Goal: Transaction & Acquisition: Book appointment/travel/reservation

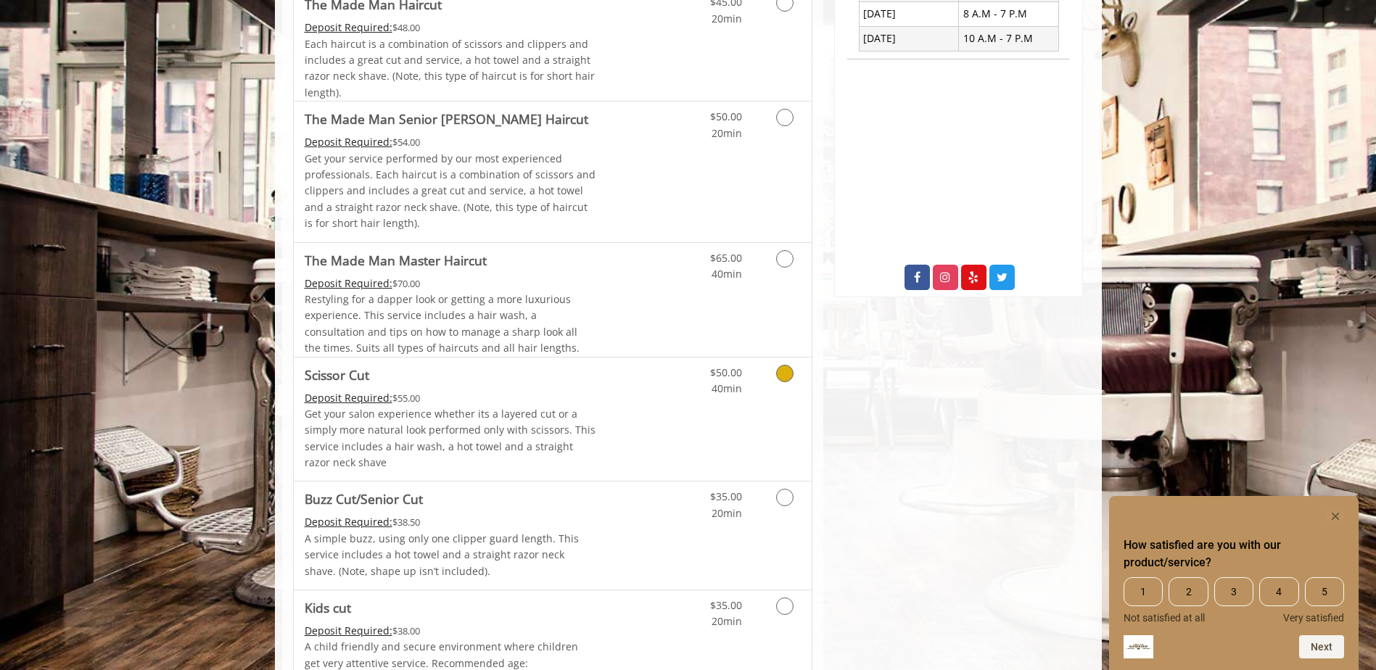
click at [688, 392] on link "$50.00 40min" at bounding box center [712, 378] width 60 height 40
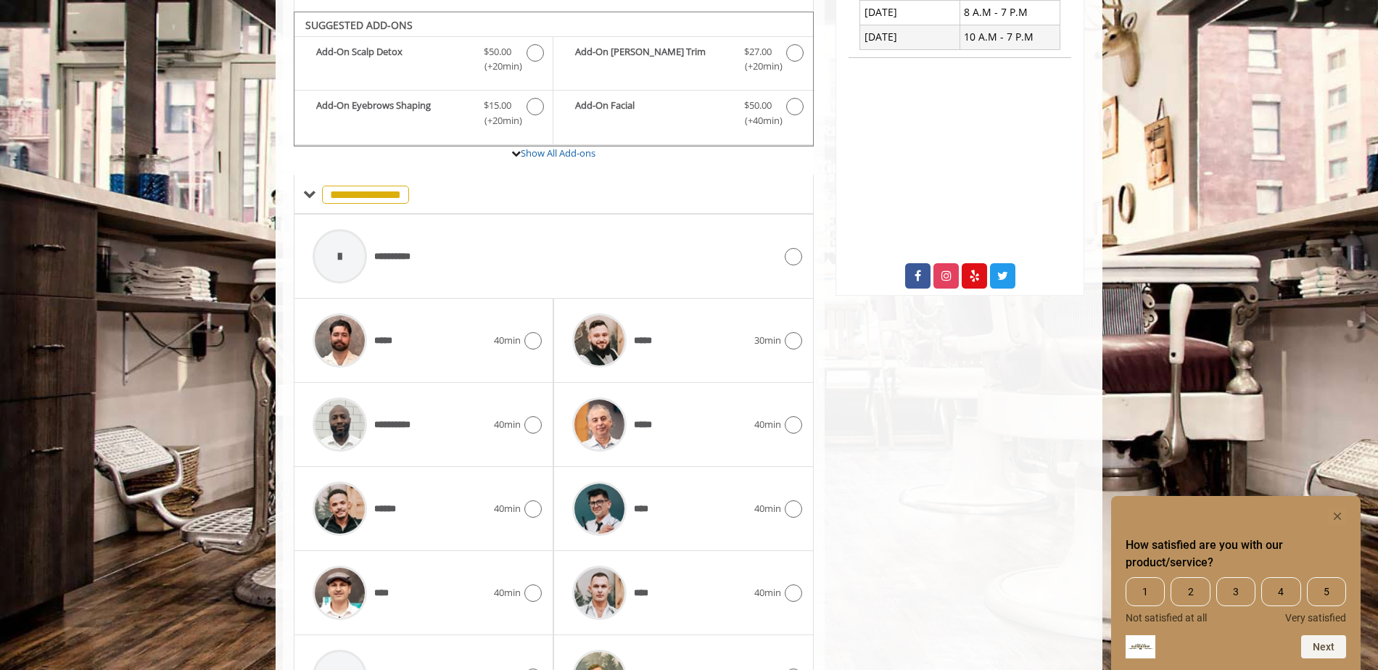
scroll to position [448, 0]
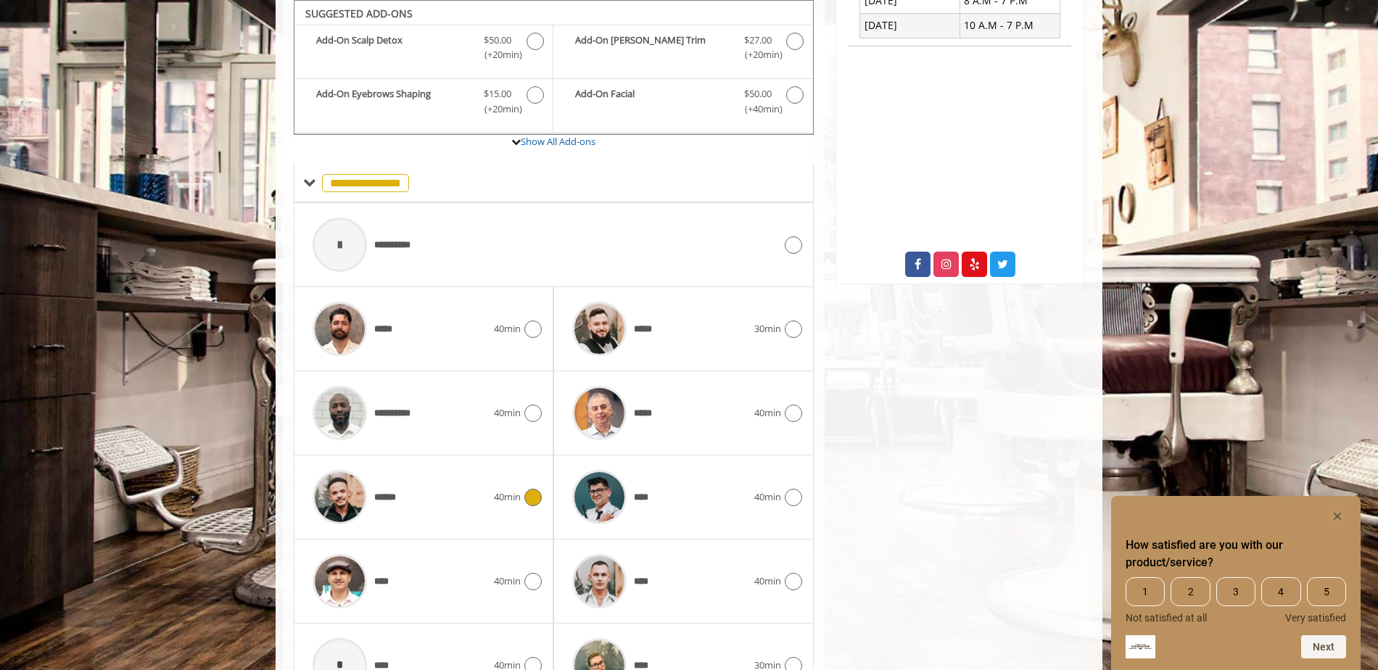
click at [462, 492] on div "******" at bounding box center [399, 497] width 189 height 69
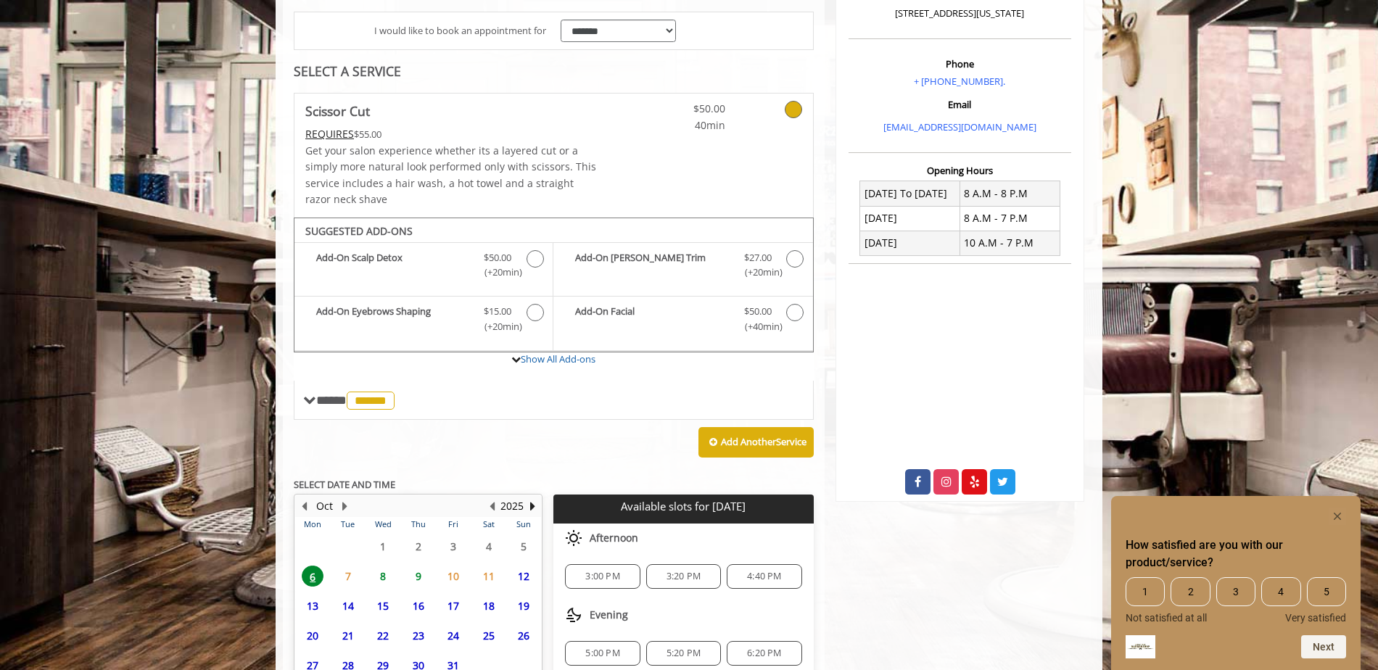
scroll to position [363, 0]
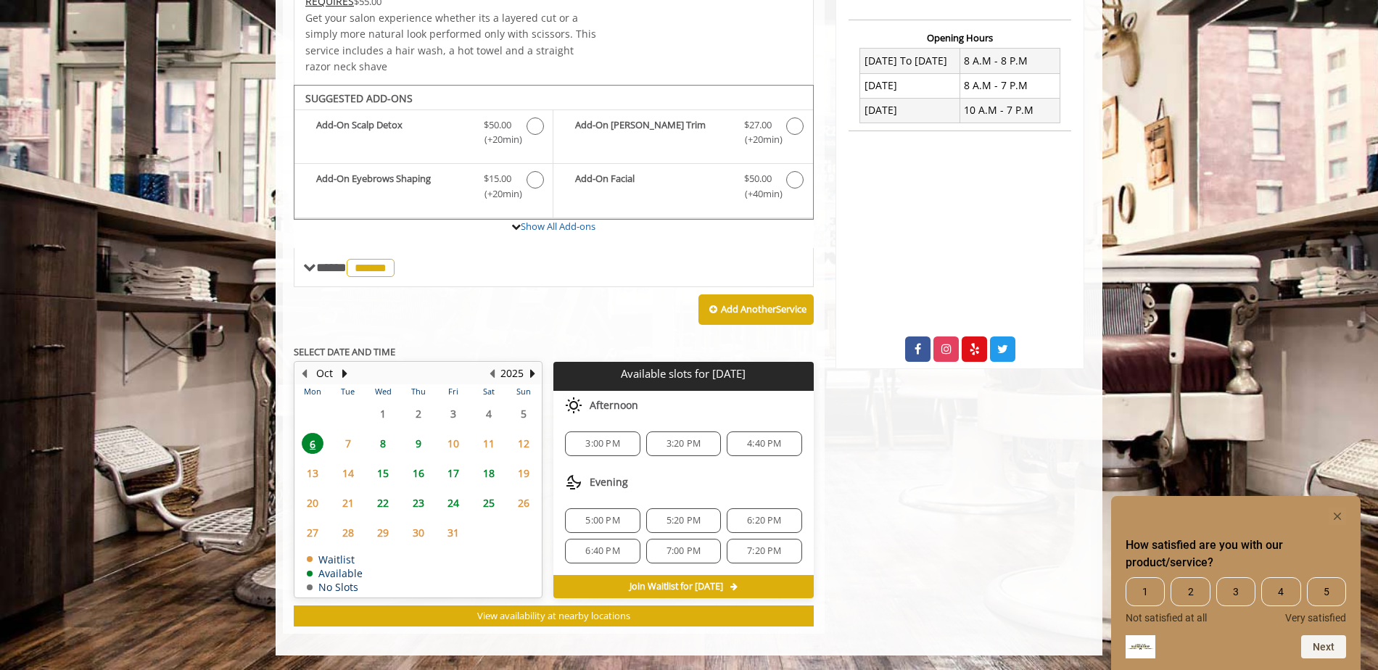
click at [384, 444] on span "8" at bounding box center [383, 443] width 22 height 21
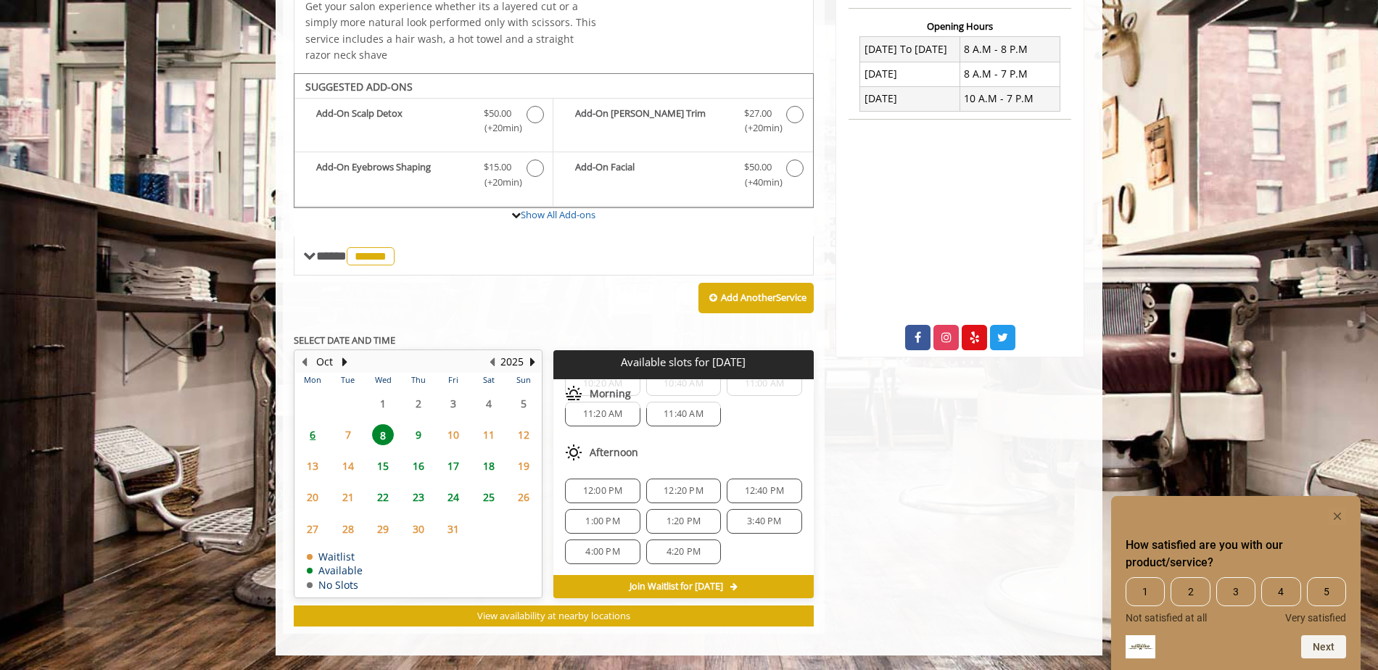
scroll to position [218, 0]
click at [614, 545] on span "7:20 PM" at bounding box center [602, 551] width 34 height 12
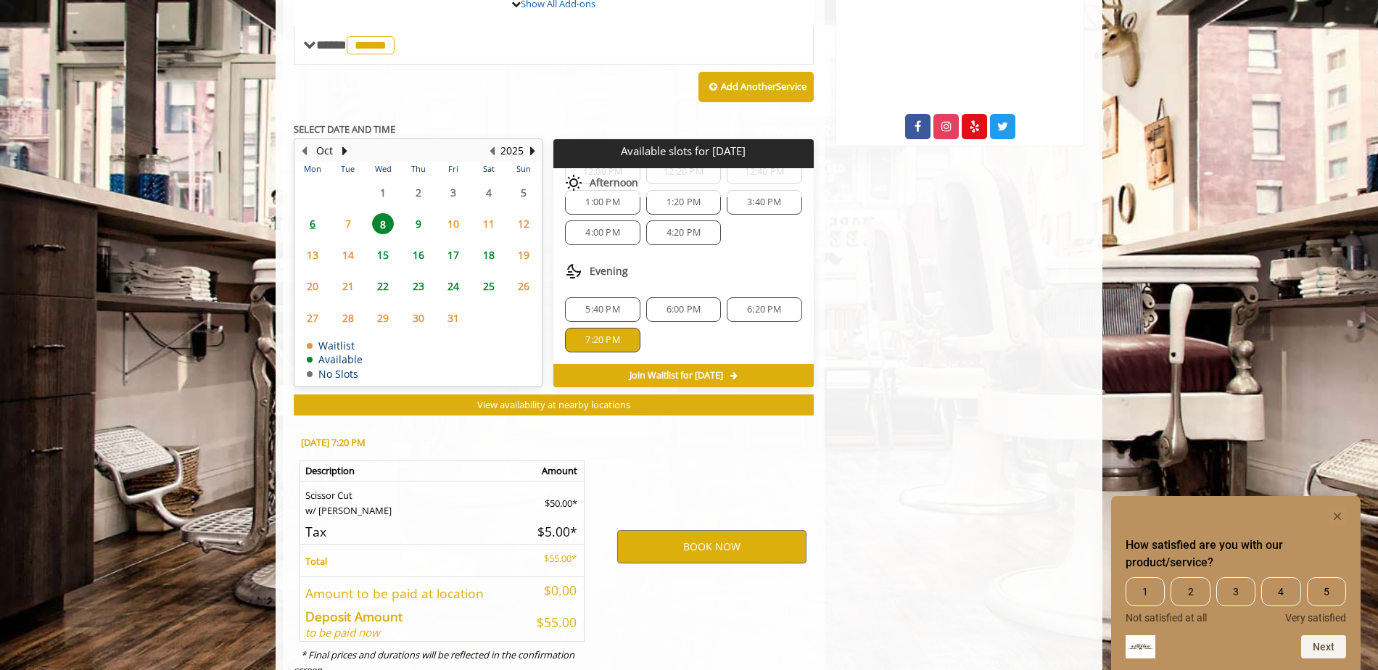
scroll to position [638, 0]
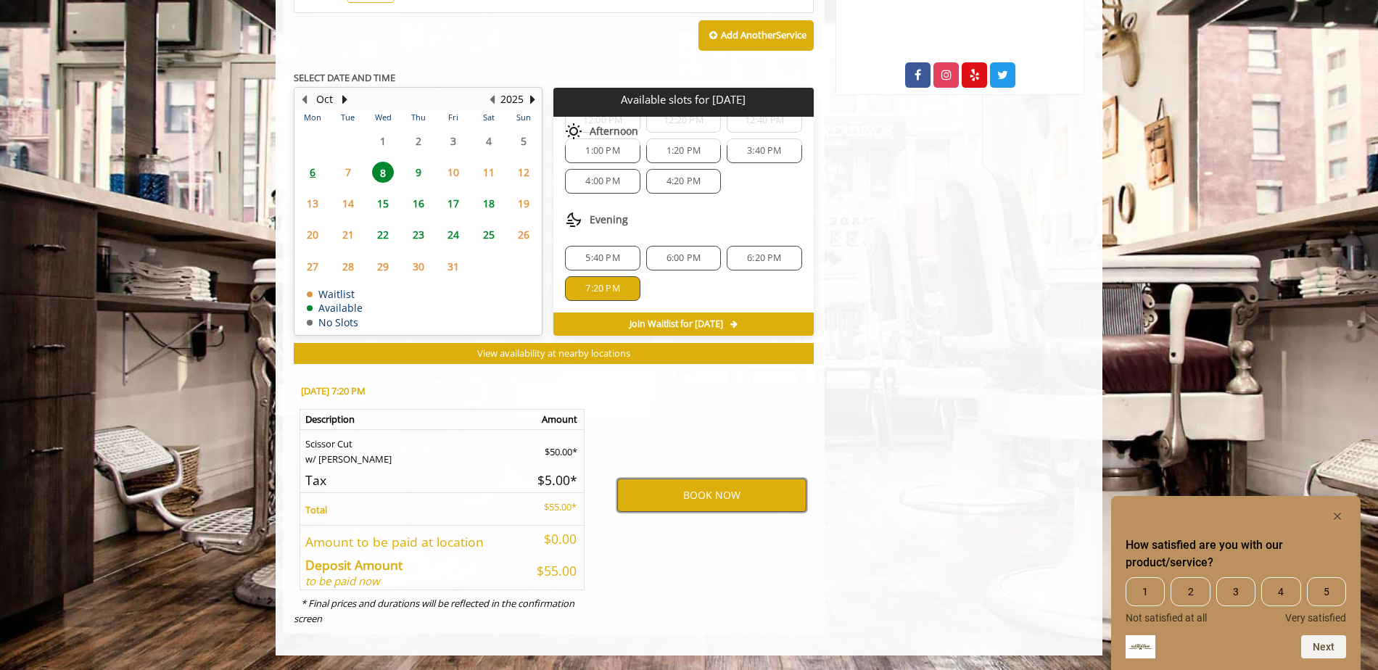
click at [730, 497] on button "BOOK NOW" at bounding box center [711, 495] width 189 height 33
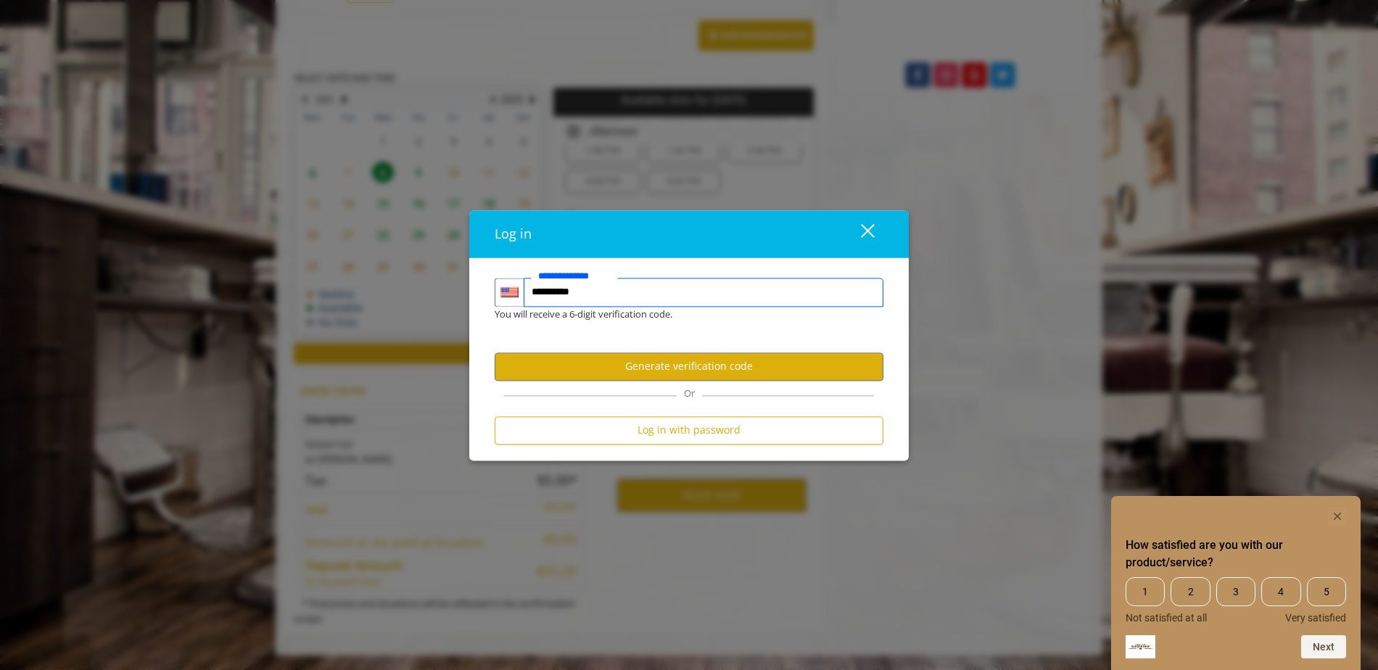
type input "**********"
click at [759, 362] on button "Generate verification code" at bounding box center [689, 367] width 389 height 28
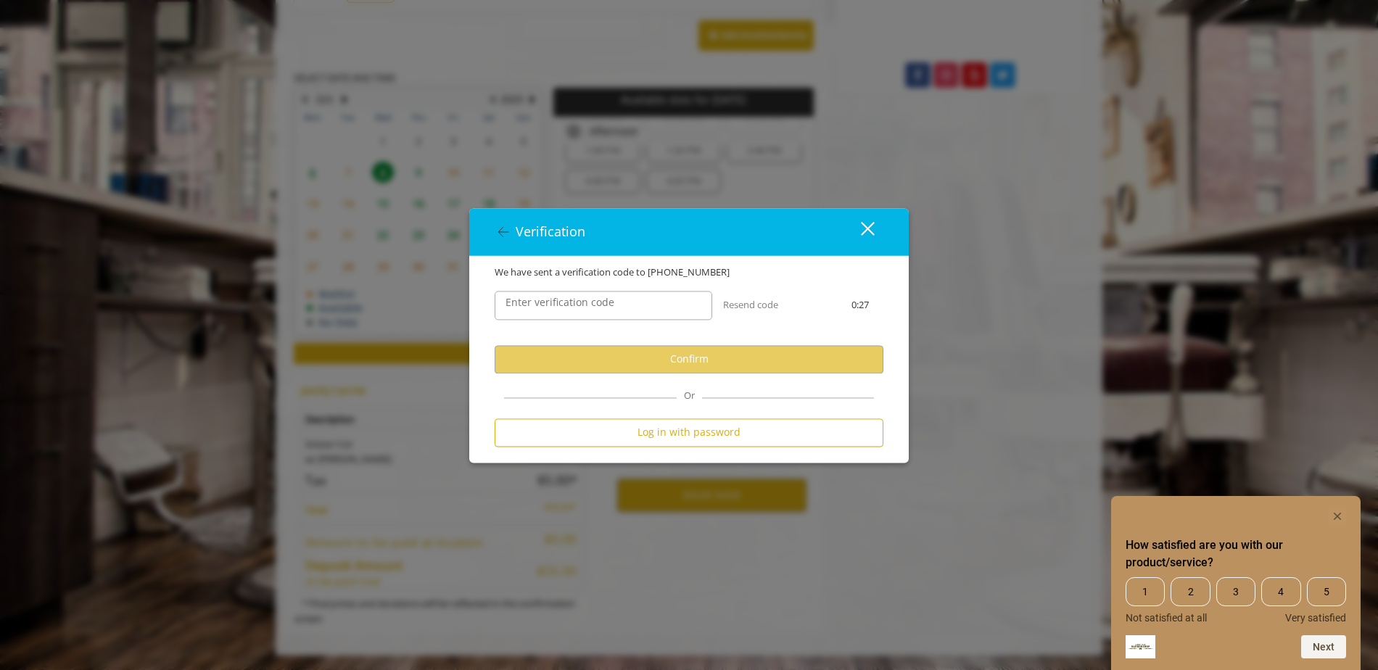
click at [619, 310] on label "Enter verification code" at bounding box center [559, 302] width 123 height 16
click at [619, 310] on input "Enter verification code" at bounding box center [604, 305] width 218 height 29
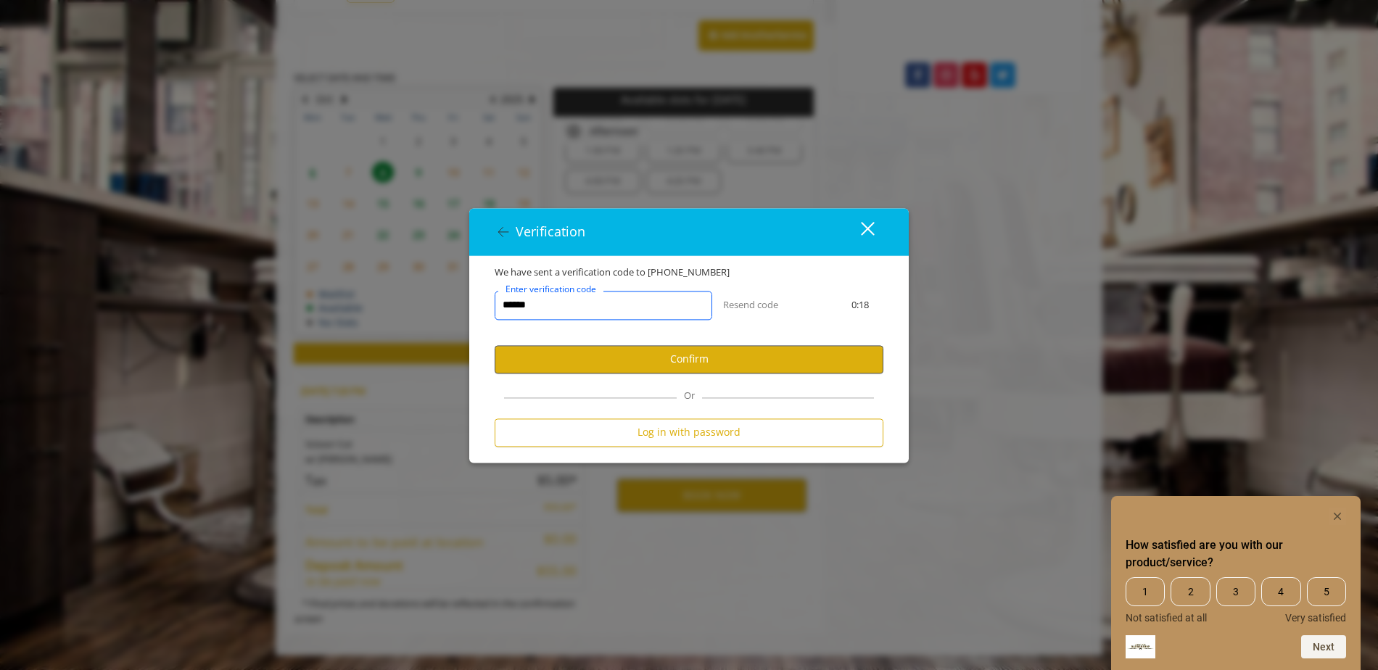
type input "******"
click at [701, 362] on button "Confirm" at bounding box center [689, 359] width 389 height 28
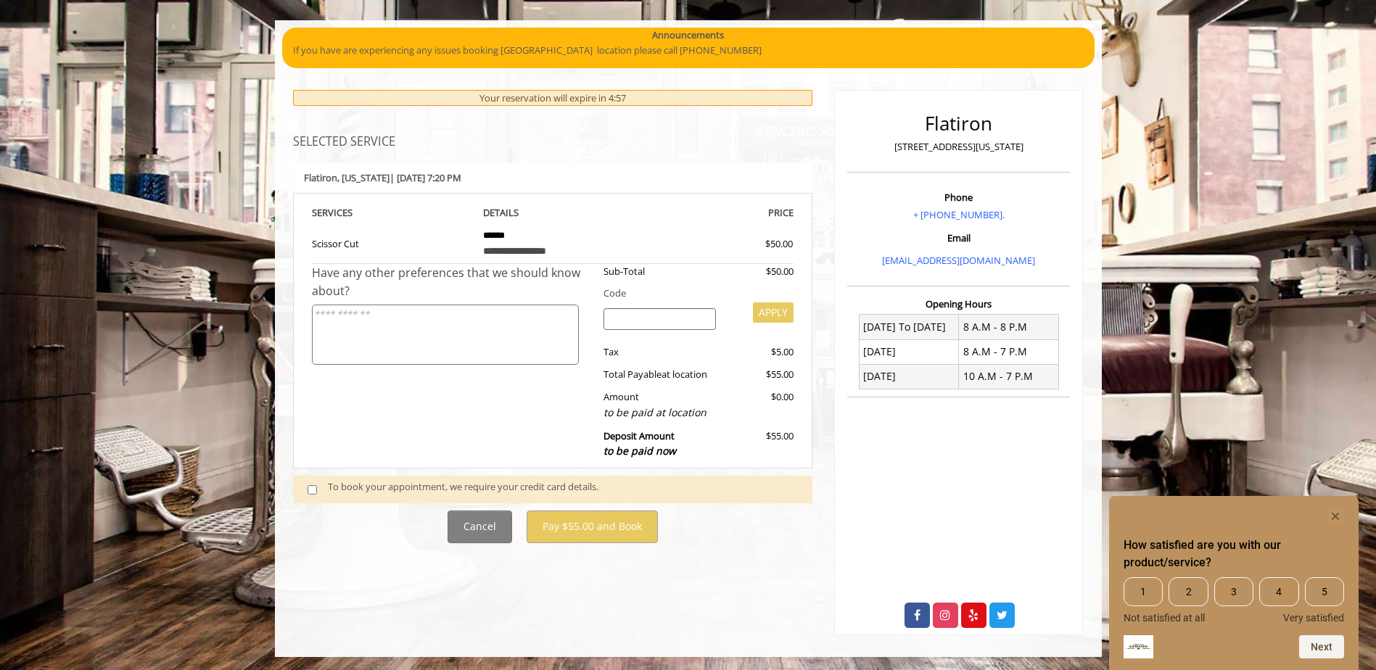
scroll to position [99, 0]
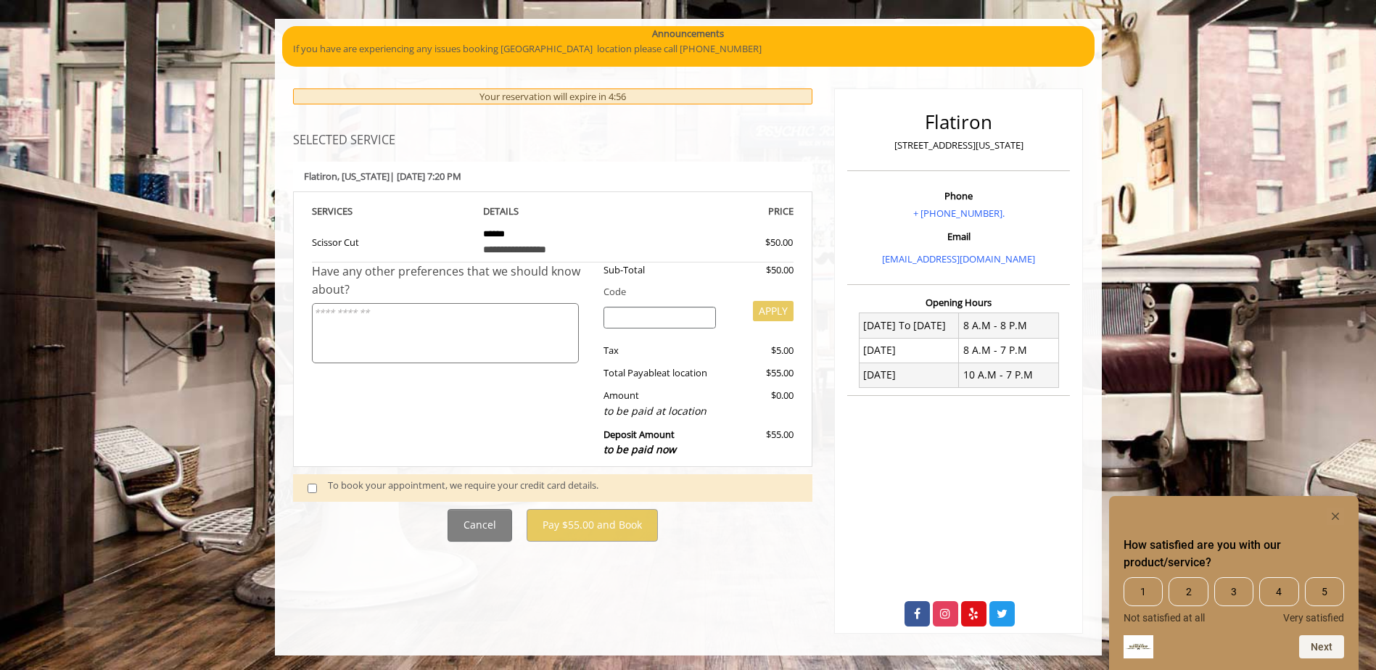
click at [490, 487] on div "To book your appointment, we require your credit card details." at bounding box center [563, 488] width 470 height 20
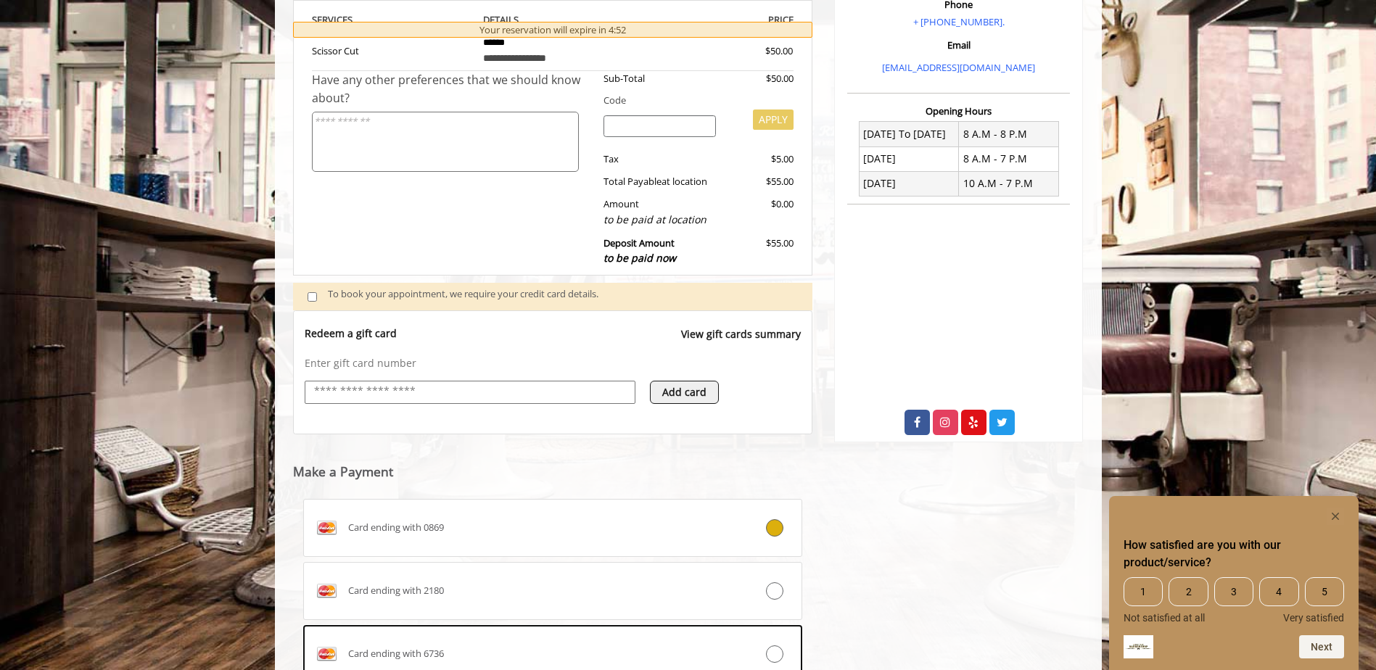
scroll to position [0, 0]
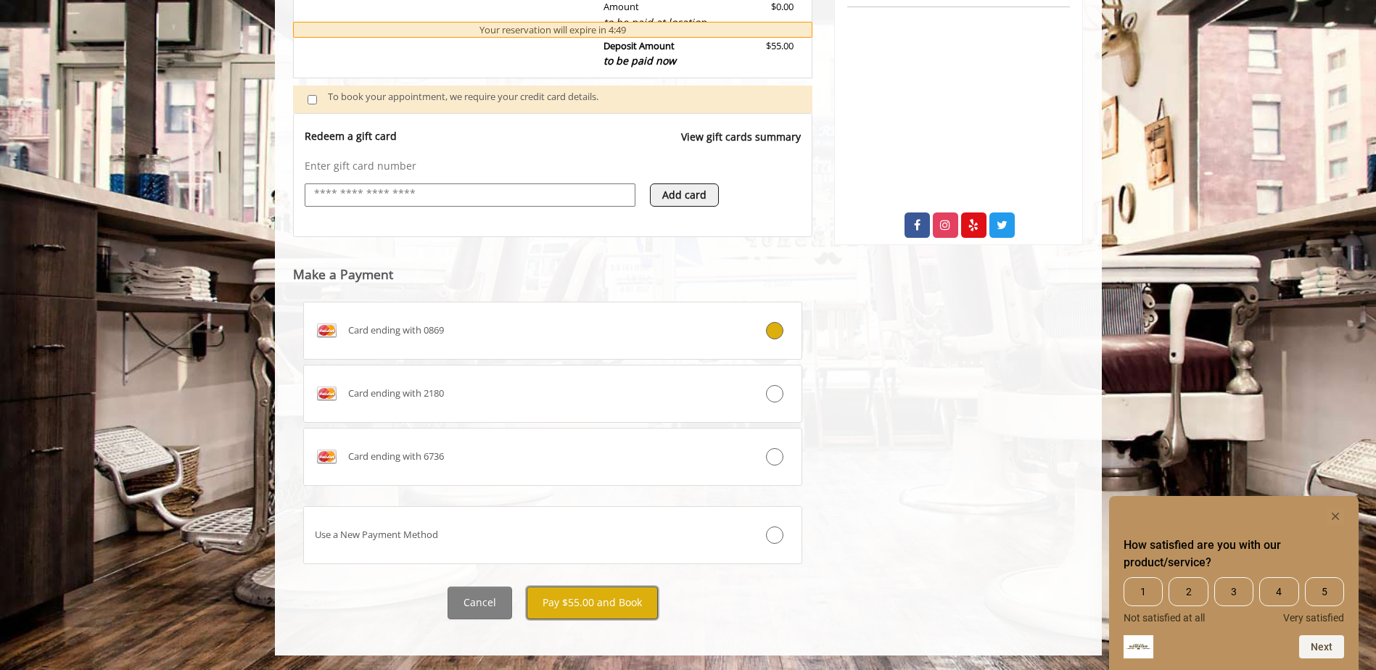
click at [620, 595] on button "Pay $55.00 and Book" at bounding box center [592, 603] width 131 height 33
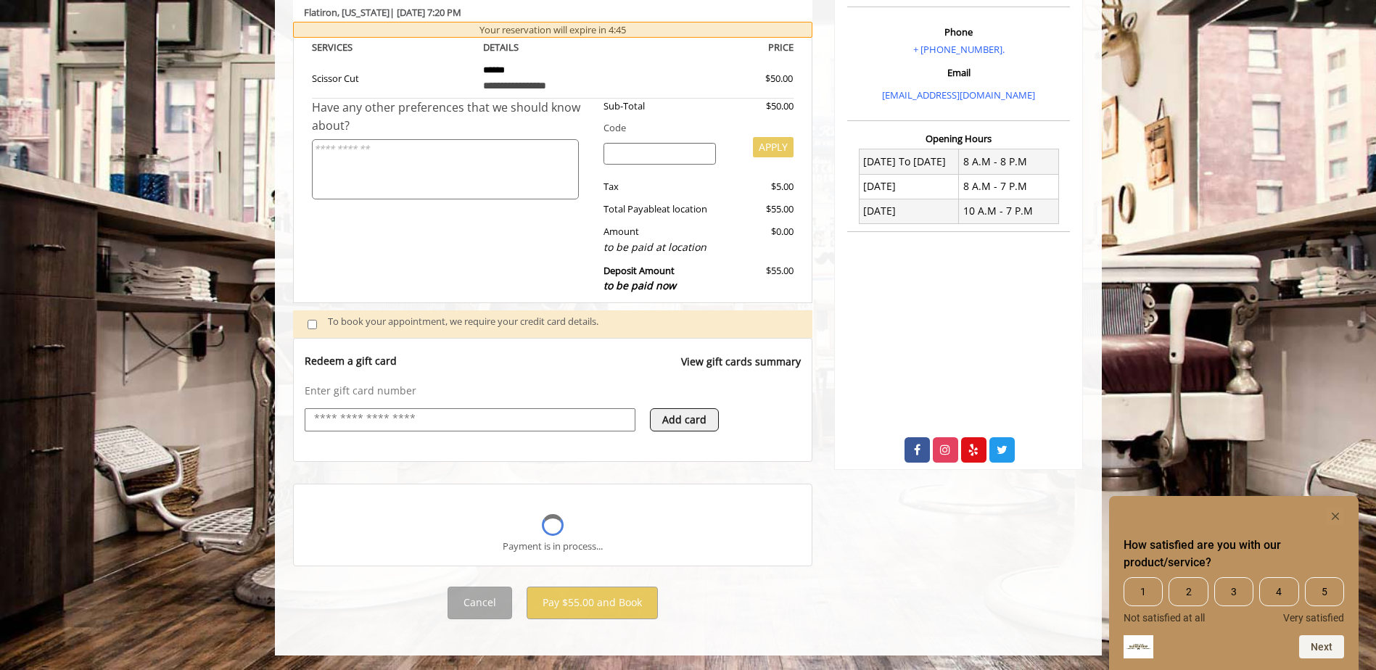
scroll to position [370, 0]
